Goal: Use online tool/utility: Utilize a website feature to perform a specific function

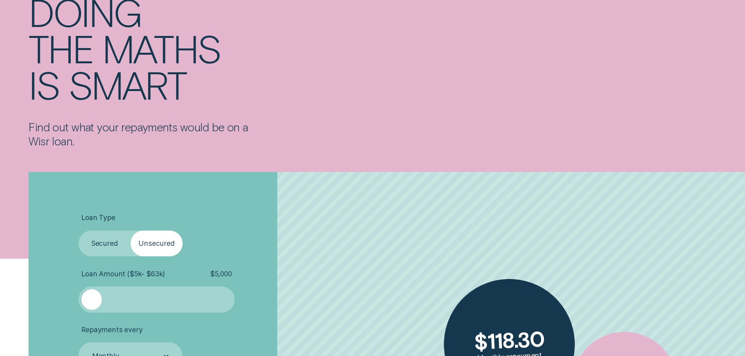
scroll to position [196, 0]
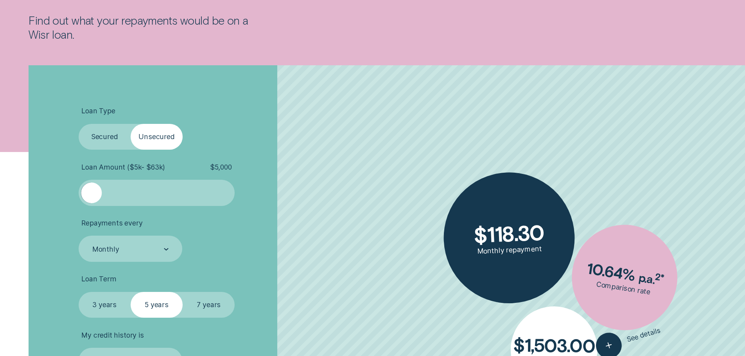
click at [146, 134] on label "Unsecured" at bounding box center [157, 137] width 52 height 26
click at [131, 124] on input "Unsecured" at bounding box center [131, 124] width 0 height 0
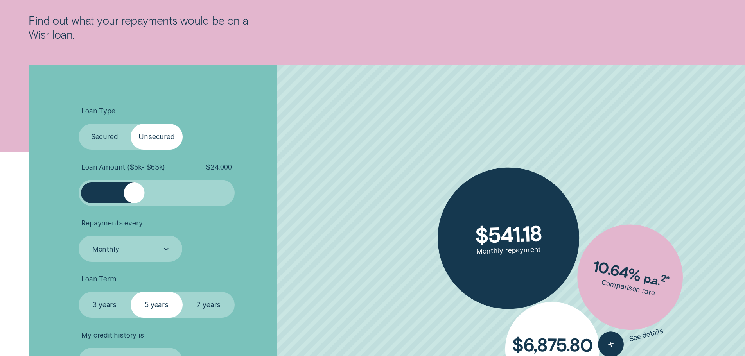
drag, startPoint x: 93, startPoint y: 196, endPoint x: 134, endPoint y: 203, distance: 41.3
click at [134, 203] on div at bounding box center [134, 193] width 21 height 21
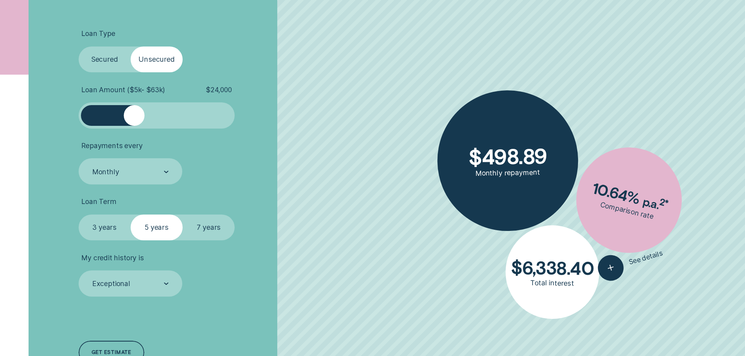
scroll to position [274, 0]
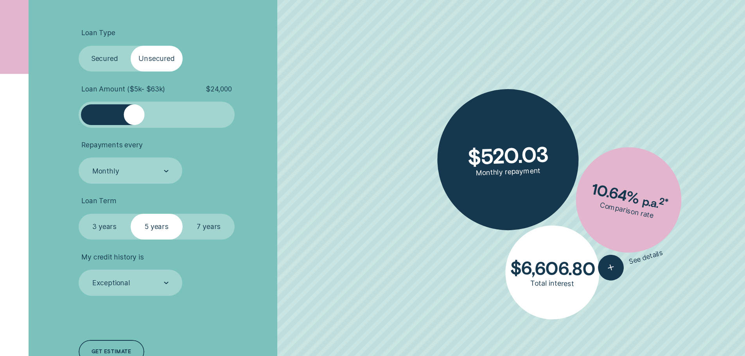
click at [205, 223] on label "7 years" at bounding box center [209, 227] width 52 height 26
click at [183, 214] on input "7 years" at bounding box center [183, 214] width 0 height 0
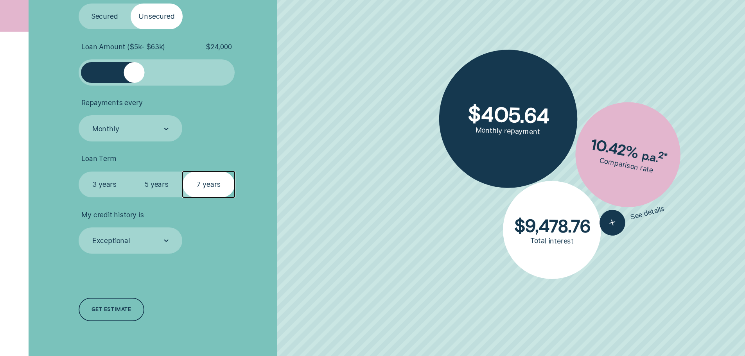
scroll to position [313, 0]
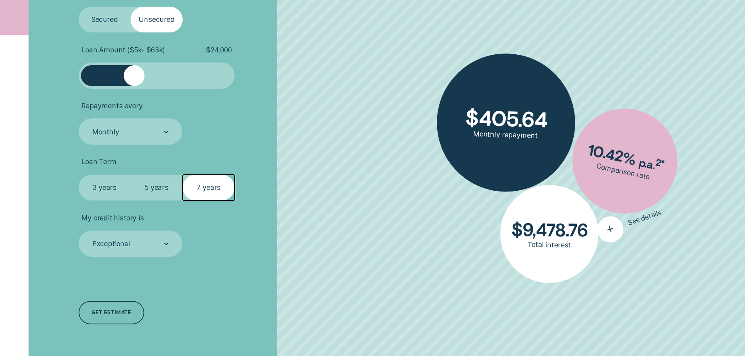
click at [619, 230] on div "button" at bounding box center [610, 229] width 33 height 33
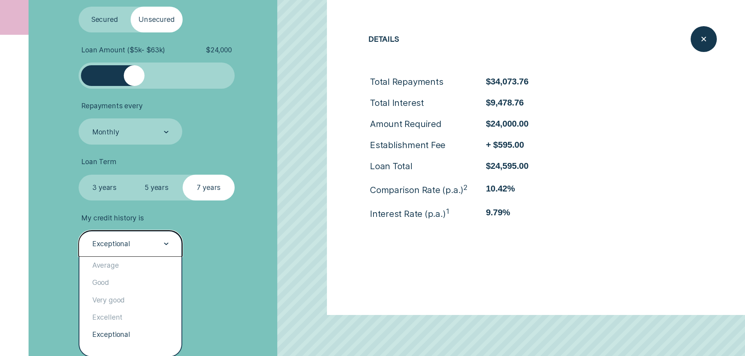
click at [162, 245] on div "Exceptional" at bounding box center [130, 244] width 77 height 10
click at [122, 318] on div "Excellent" at bounding box center [130, 317] width 102 height 17
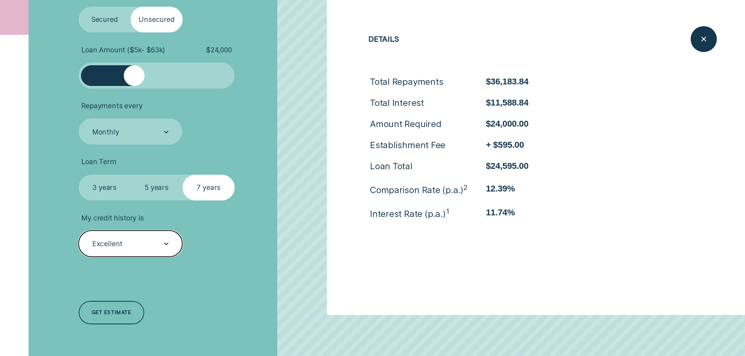
click at [164, 242] on div at bounding box center [166, 244] width 5 height 25
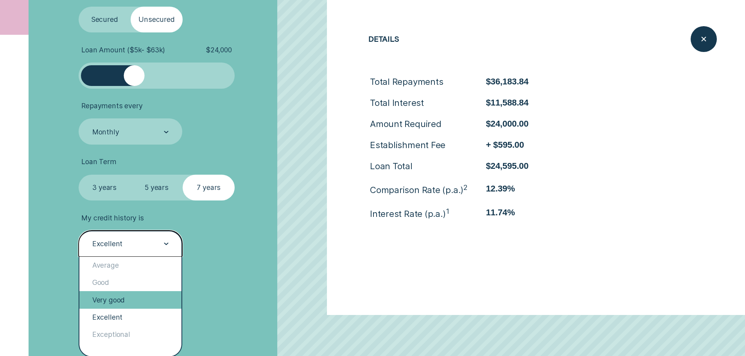
click at [131, 299] on div "Very good" at bounding box center [130, 299] width 102 height 17
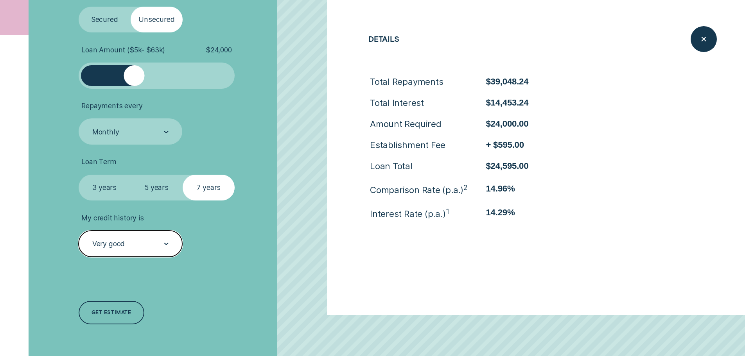
click at [167, 241] on div at bounding box center [166, 244] width 5 height 25
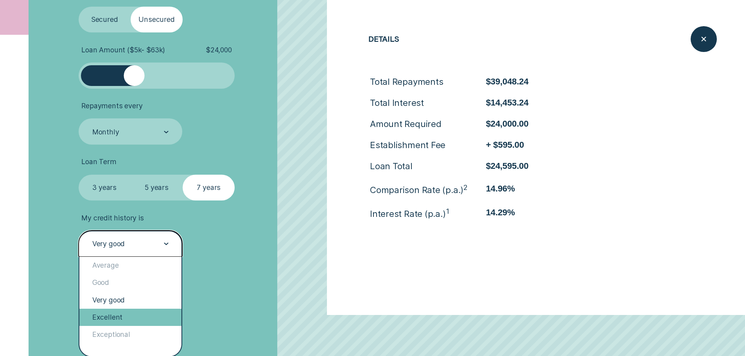
click at [123, 318] on div "Excellent" at bounding box center [130, 317] width 102 height 17
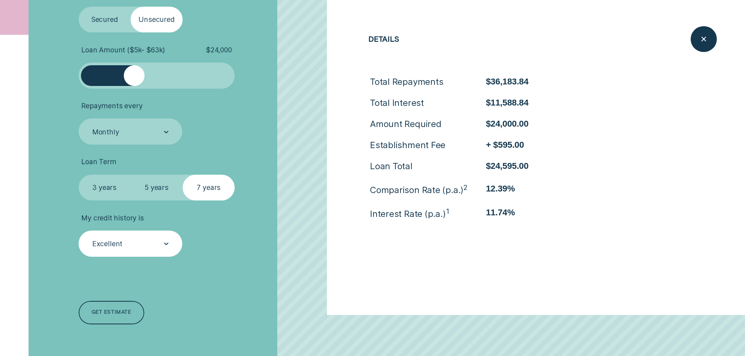
click at [98, 312] on div "Get estimate" at bounding box center [111, 314] width 39 height 5
